Goal: Task Accomplishment & Management: Manage account settings

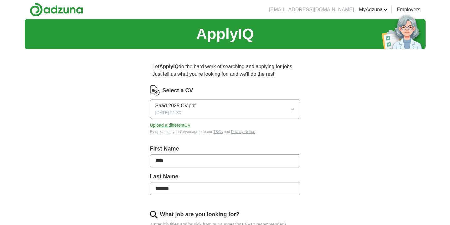
click at [182, 125] on button "Upload a different CV" at bounding box center [170, 125] width 41 height 7
click at [199, 103] on button "Saad 2025 CV.pdf [DATE] 21:30" at bounding box center [225, 109] width 150 height 20
click at [289, 110] on button "Saad 2025 CV.pdf [DATE] 21:30" at bounding box center [225, 109] width 150 height 20
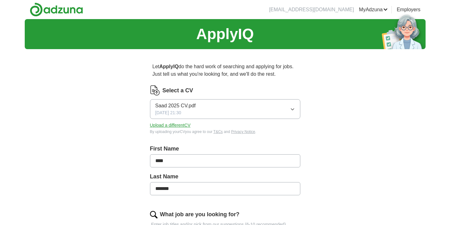
click at [174, 125] on button "Upload a different CV" at bounding box center [170, 125] width 41 height 7
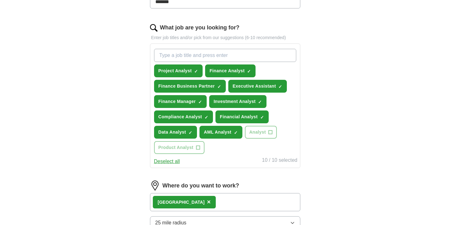
scroll to position [188, 0]
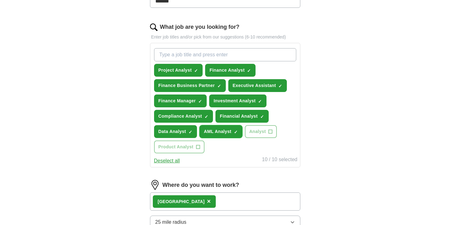
click at [0, 0] on span "×" at bounding box center [0, 0] width 0 height 0
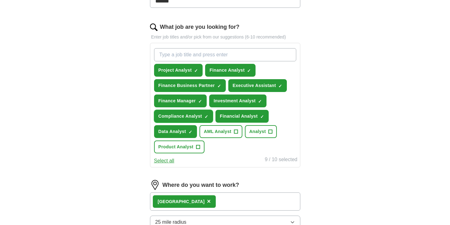
click at [0, 0] on span "×" at bounding box center [0, 0] width 0 height 0
click at [233, 54] on input "What job are you looking for?" at bounding box center [225, 54] width 142 height 13
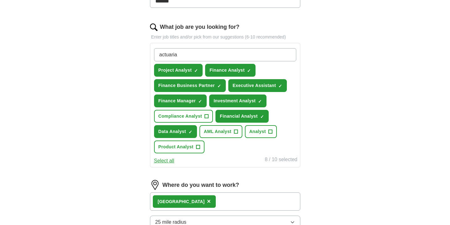
type input "actuarial"
type input "finance"
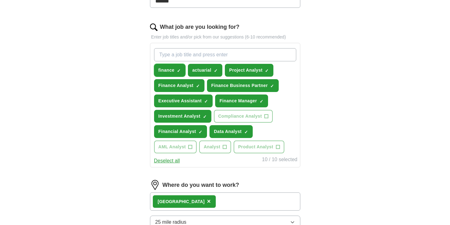
click at [0, 0] on span "×" at bounding box center [0, 0] width 0 height 0
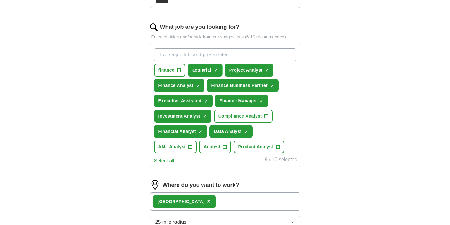
click at [202, 66] on button "actuarial ✓ ×" at bounding box center [205, 70] width 34 height 13
click at [210, 54] on input "What job are you looking for?" at bounding box center [225, 54] width 142 height 13
paste input "actuarial"
click at [162, 54] on input "actuarial" at bounding box center [225, 54] width 142 height 13
click at [213, 58] on input "Actuarial" at bounding box center [225, 54] width 142 height 13
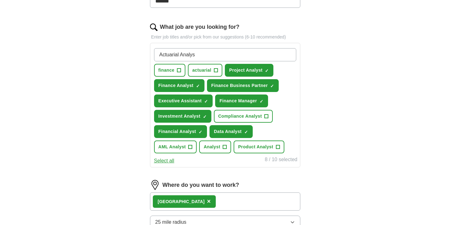
type input "Actuarial Analyst"
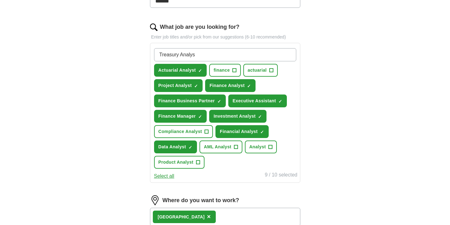
type input "Treasury Analyst"
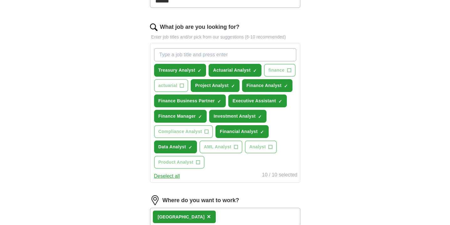
click at [359, 169] on div "ApplyIQ Let ApplyIQ do the hard work of searching and applying for jobs. Just t…" at bounding box center [225, 83] width 401 height 505
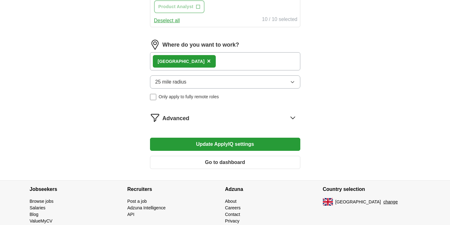
scroll to position [368, 0]
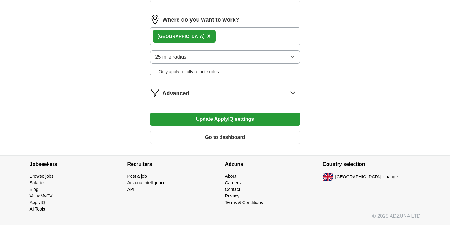
click at [247, 123] on button "Update ApplyIQ settings" at bounding box center [225, 119] width 150 height 13
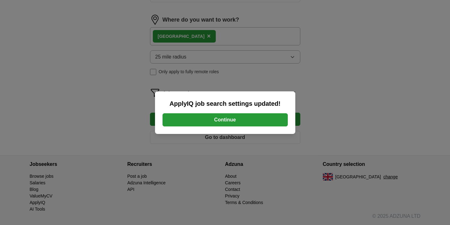
click at [273, 121] on button "Continue" at bounding box center [225, 119] width 125 height 13
